Goal: Information Seeking & Learning: Learn about a topic

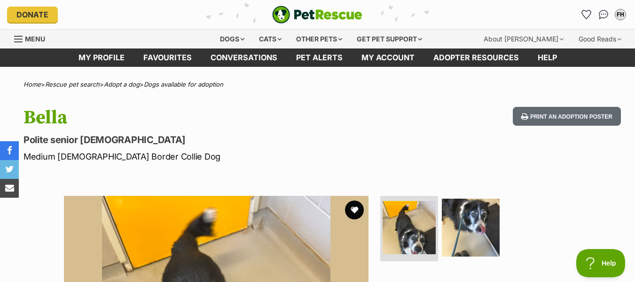
drag, startPoint x: 356, startPoint y: 209, endPoint x: 371, endPoint y: 225, distance: 22.3
click at [356, 209] on button "favourite" at bounding box center [354, 209] width 19 height 19
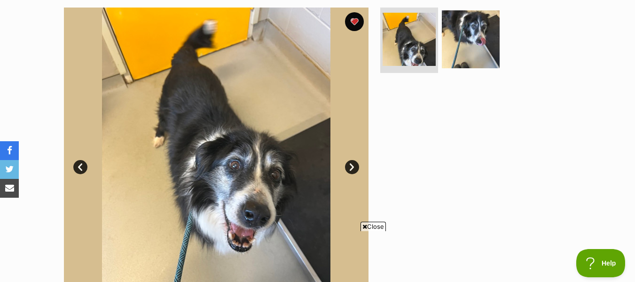
scroll to position [235, 0]
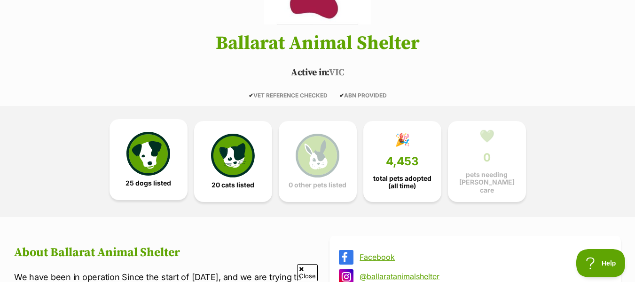
click at [150, 151] on img at bounding box center [148, 153] width 43 height 43
